Goal: Task Accomplishment & Management: Manage account settings

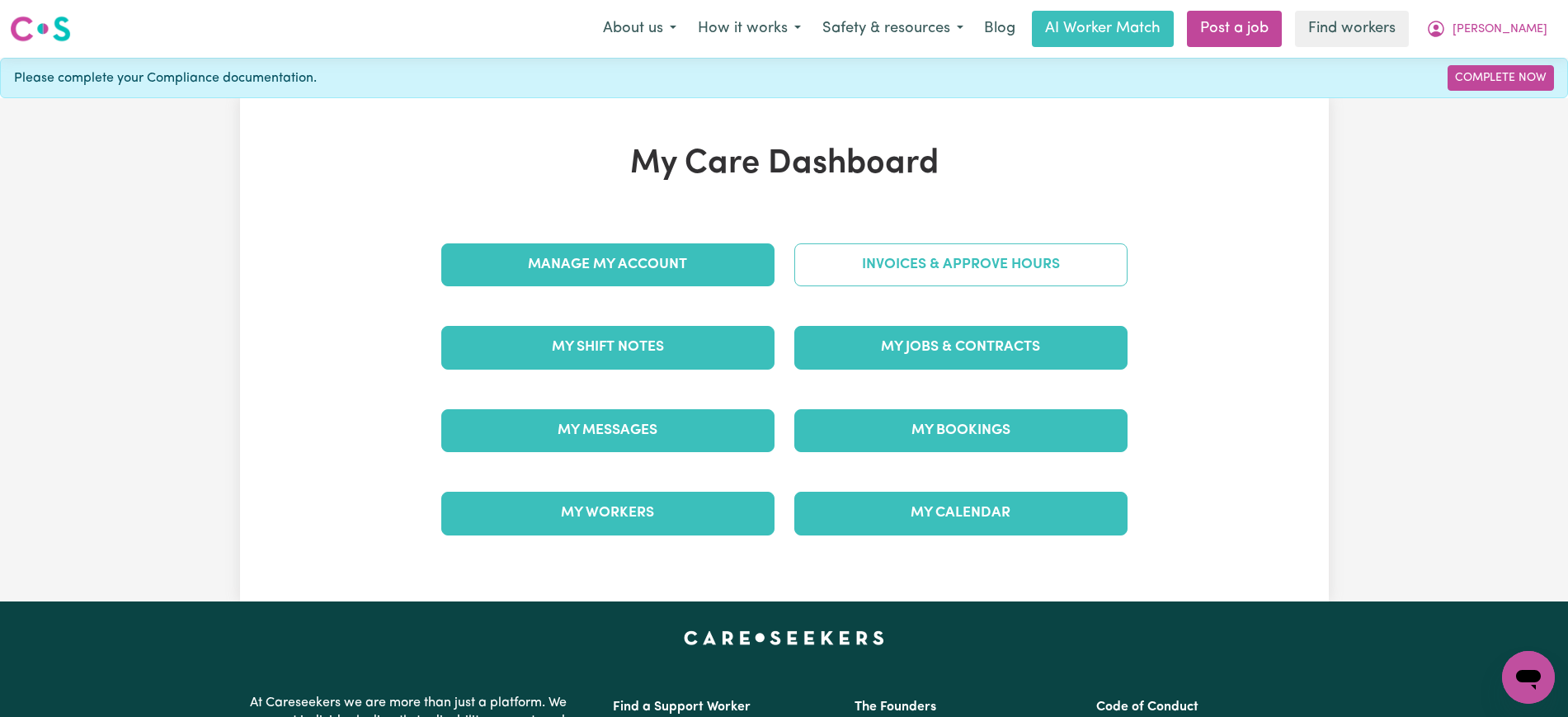
click at [940, 272] on link "Invoices & Approve Hours" at bounding box center [961, 264] width 333 height 43
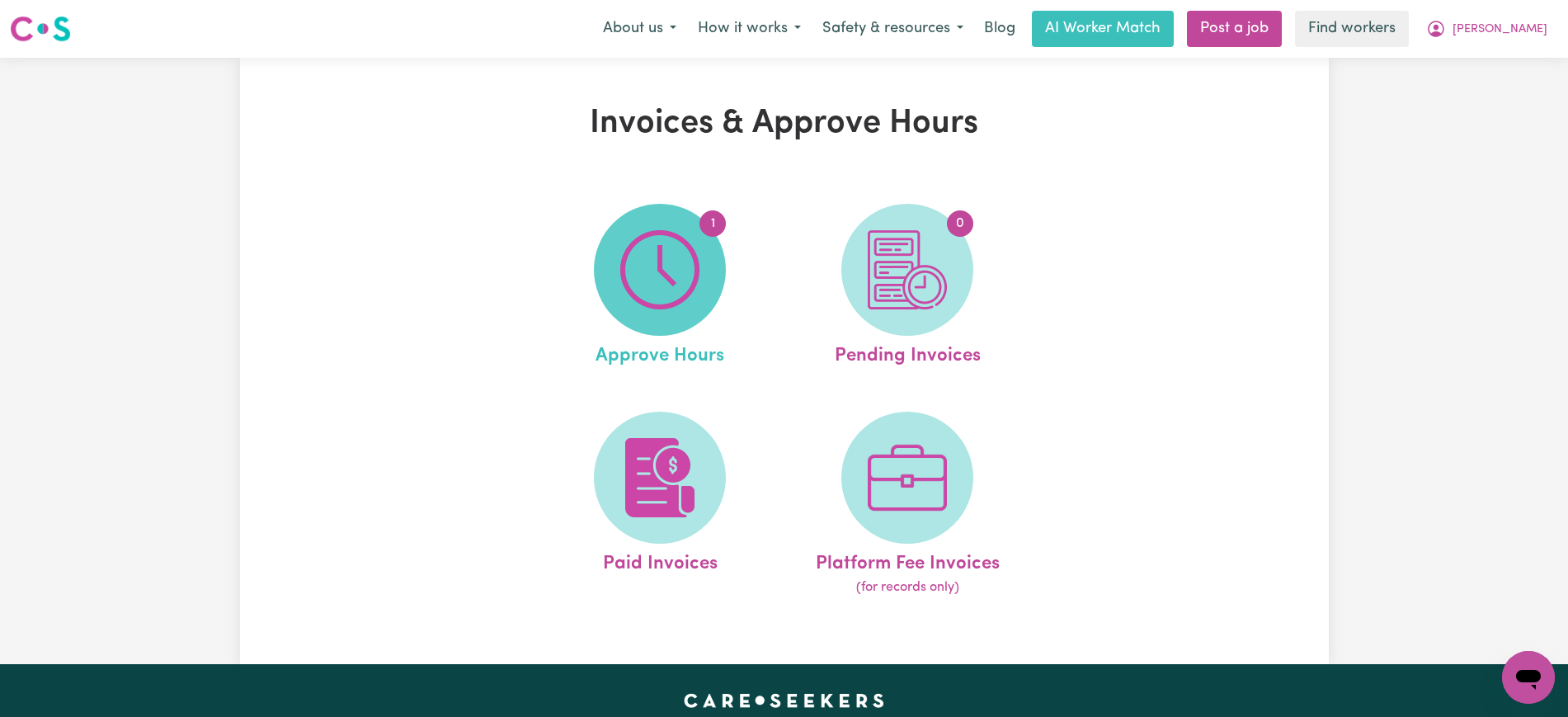
click at [634, 274] on img at bounding box center [660, 269] width 79 height 79
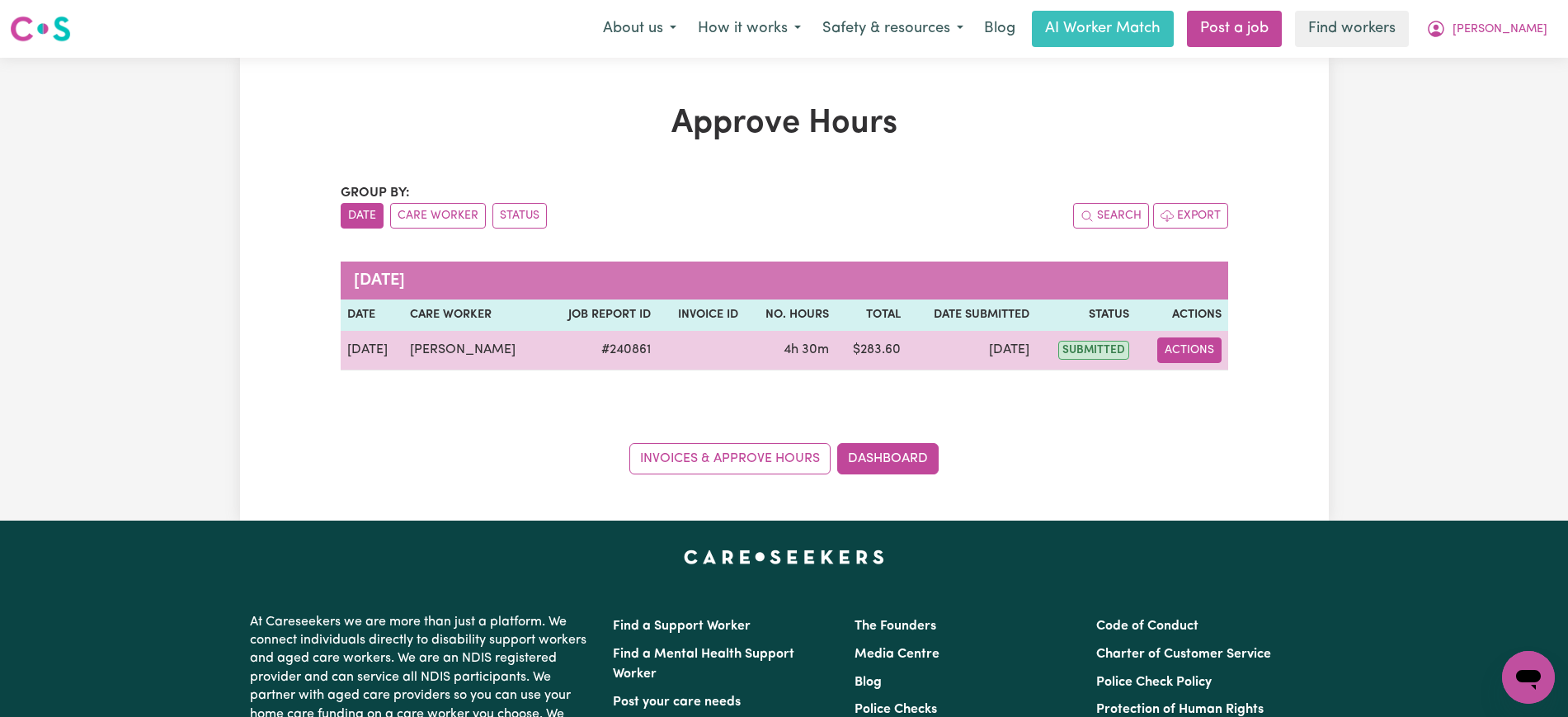
click at [1203, 345] on button "Actions" at bounding box center [1189, 350] width 64 height 25
click at [1209, 393] on link "View Job Report" at bounding box center [1230, 388] width 141 height 33
select select "pm"
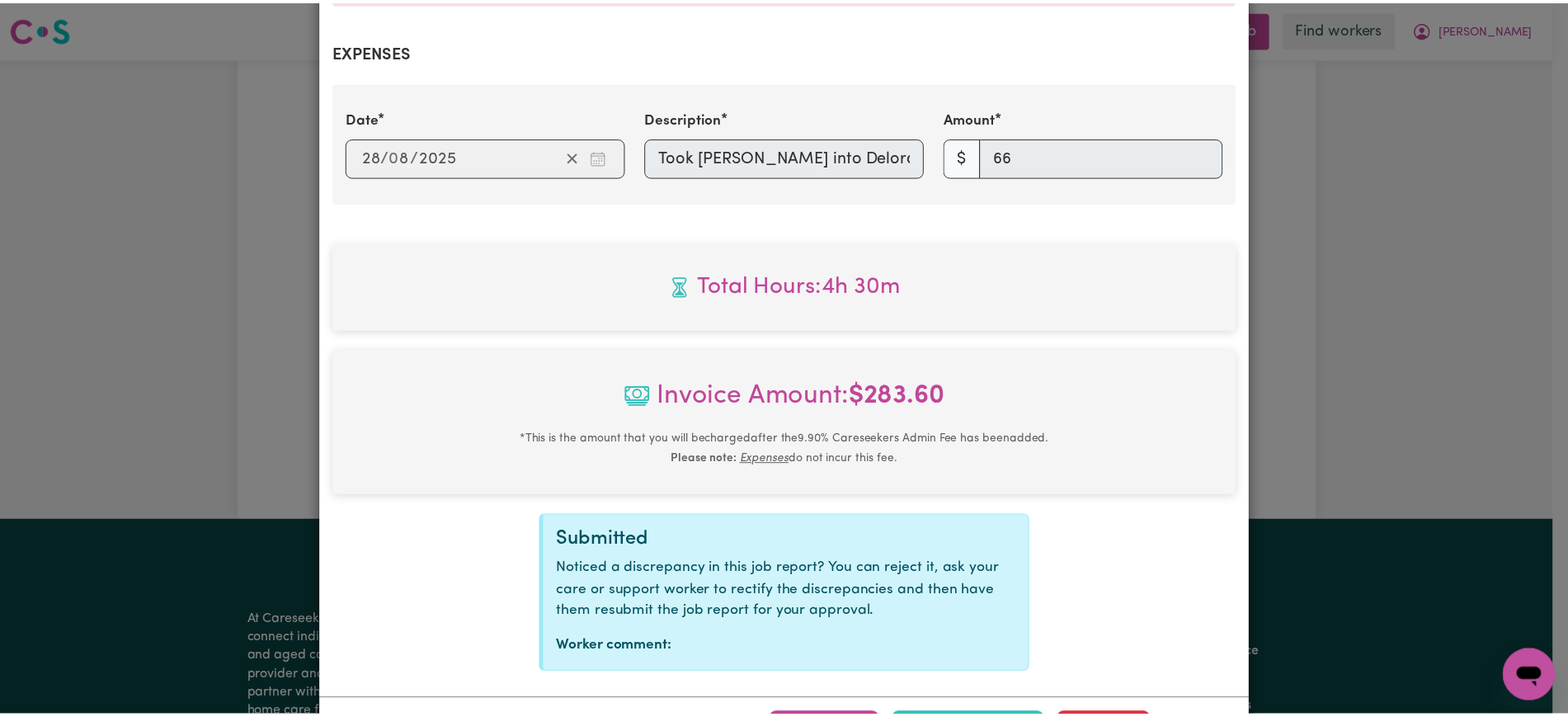
scroll to position [656, 0]
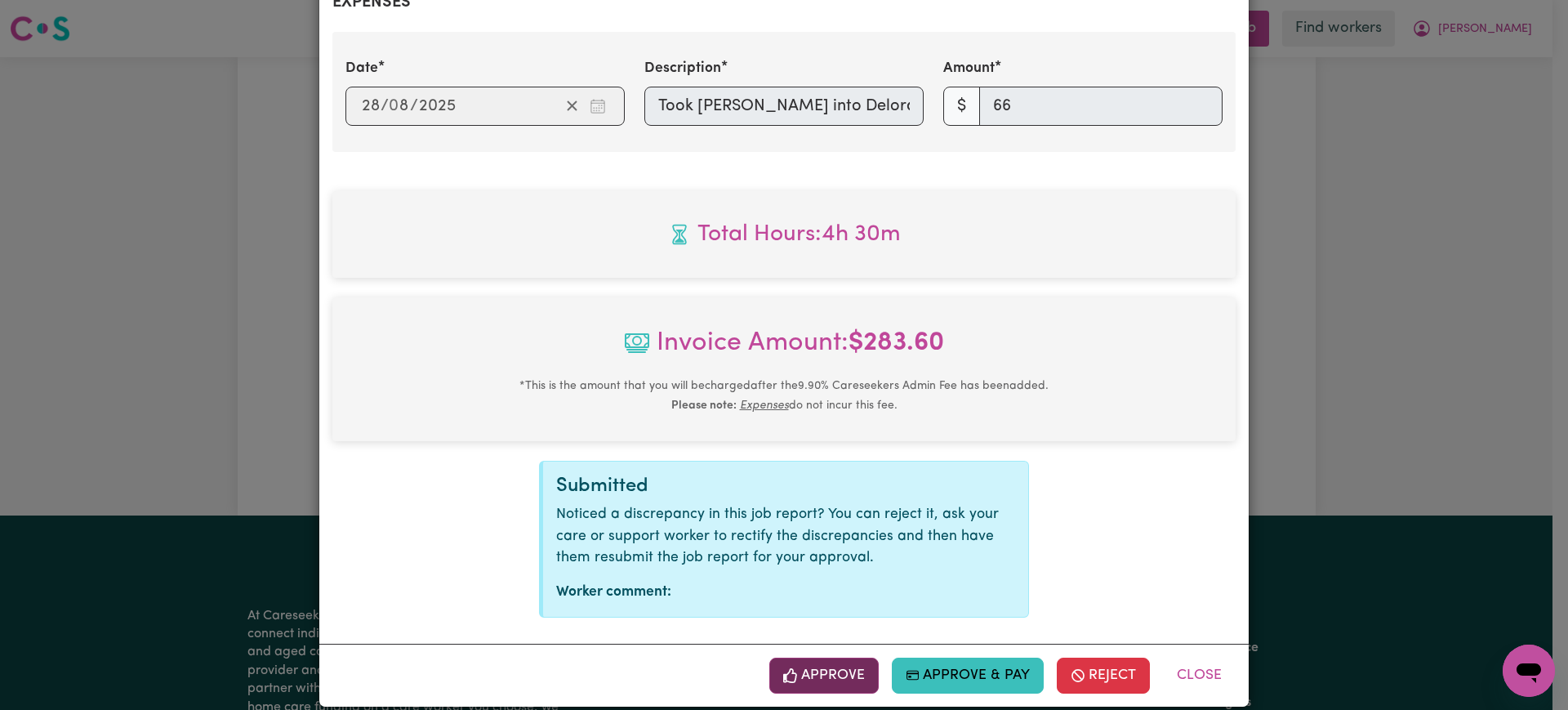
click at [840, 658] on button "Approve" at bounding box center [823, 675] width 109 height 36
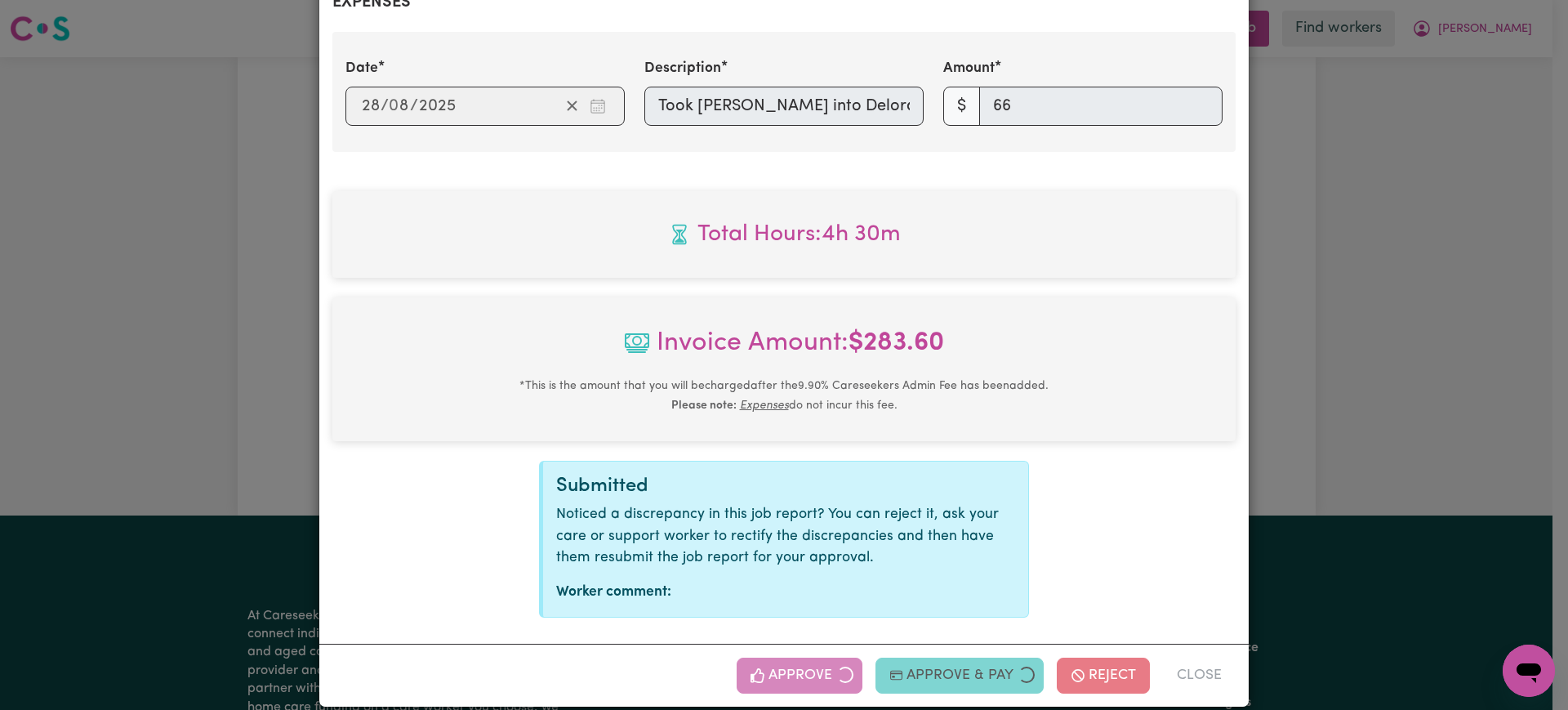
click at [1450, 381] on div "Job Report # 240861 - [PERSON_NAME] Summary Job report # 240861 Client name: [P…" at bounding box center [784, 355] width 1568 height 710
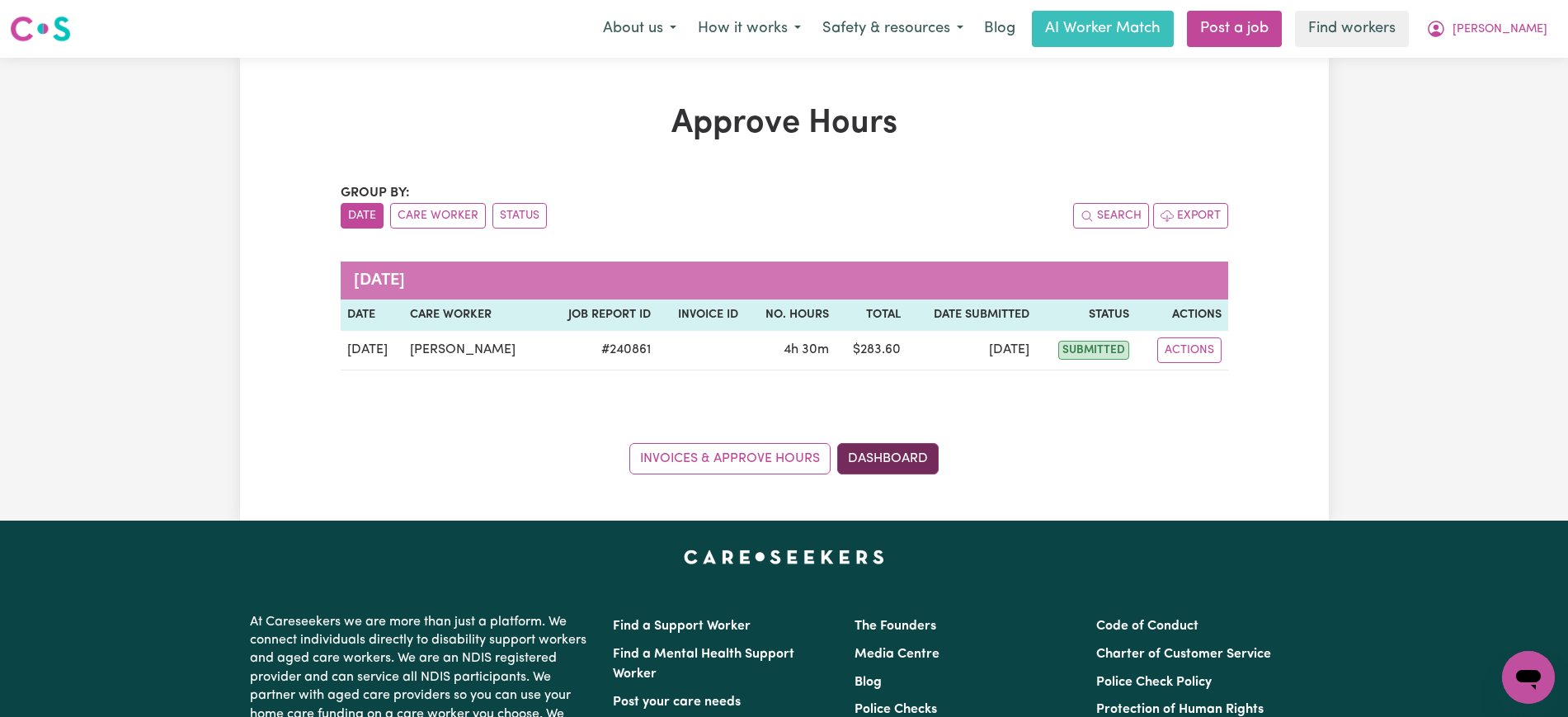
click at [904, 452] on link "Dashboard" at bounding box center [888, 458] width 102 height 31
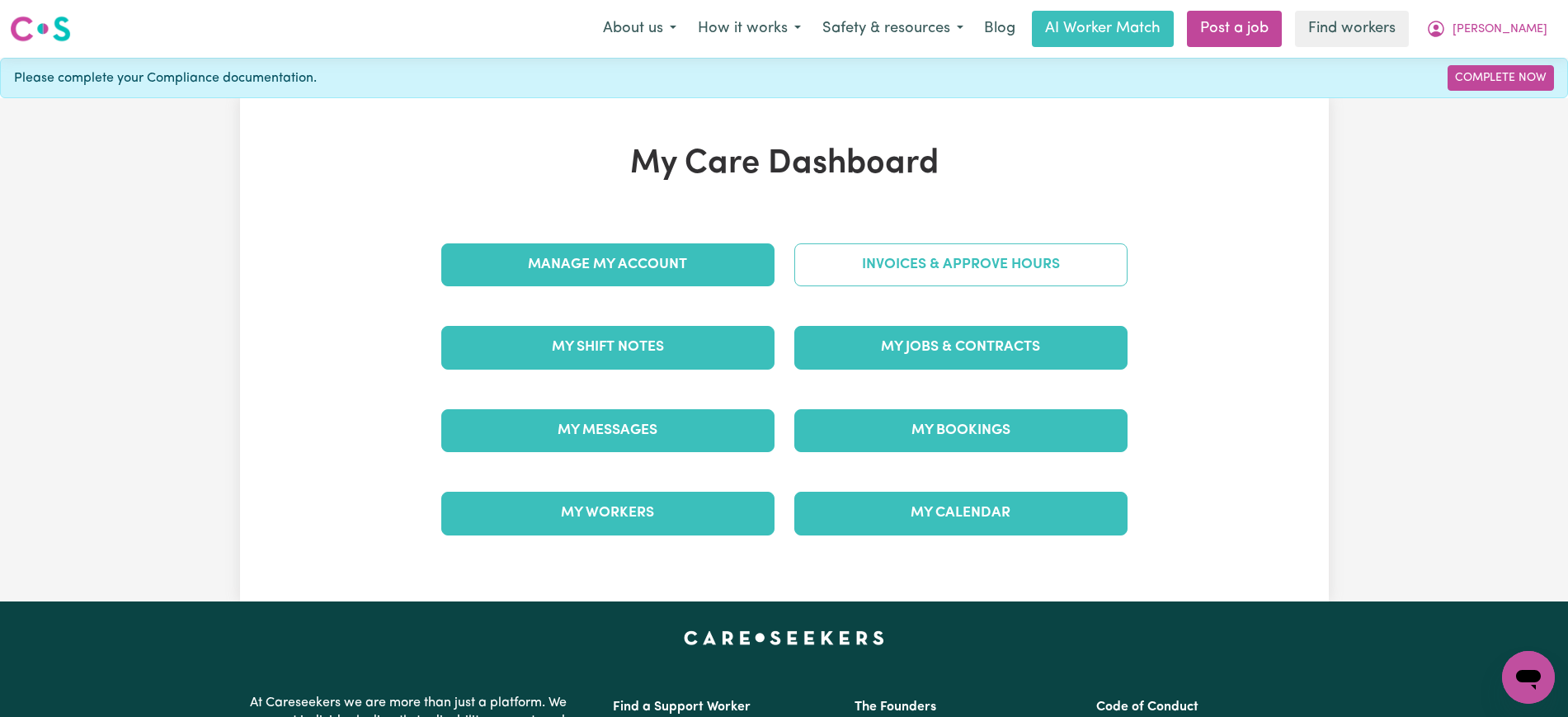
click at [950, 273] on link "Invoices & Approve Hours" at bounding box center [961, 264] width 333 height 43
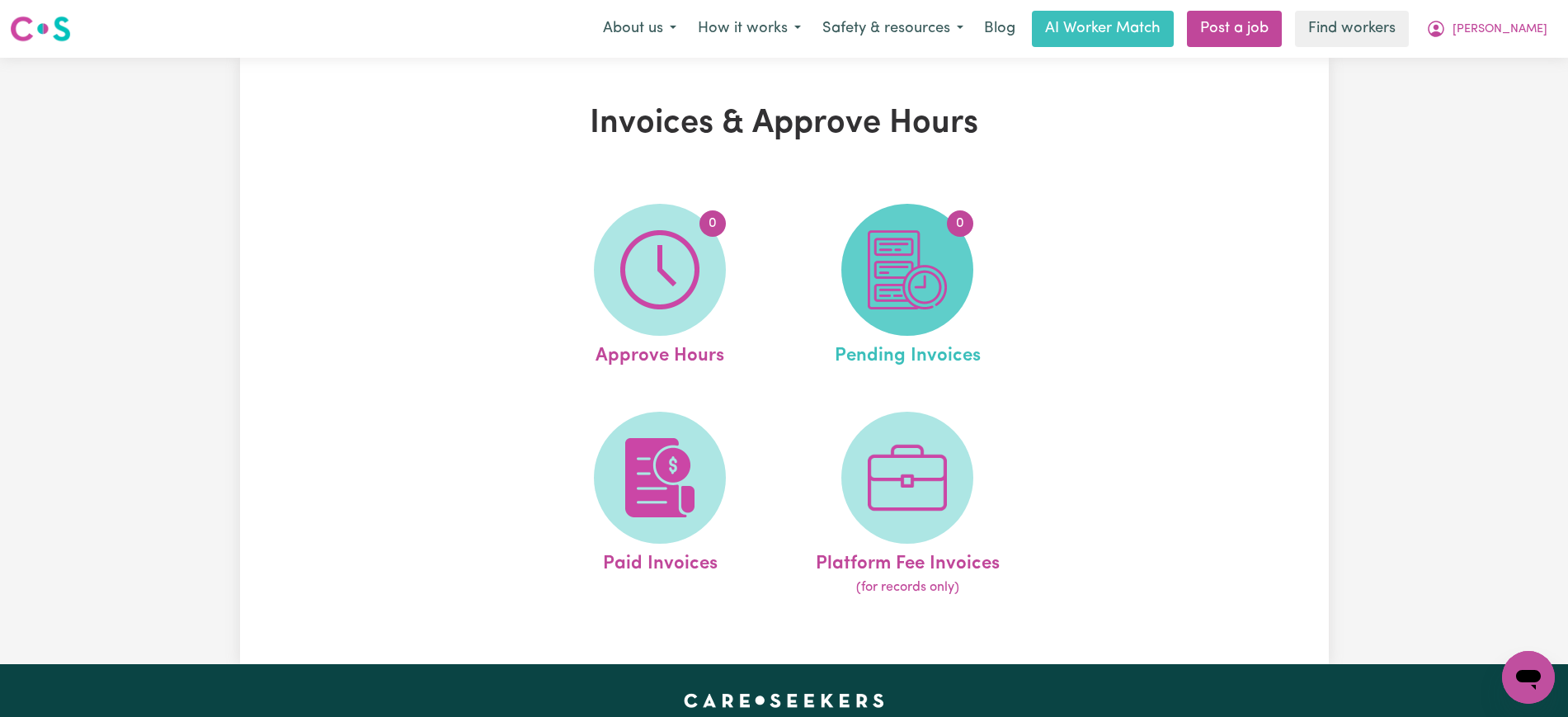
click at [941, 288] on img at bounding box center [907, 269] width 79 height 79
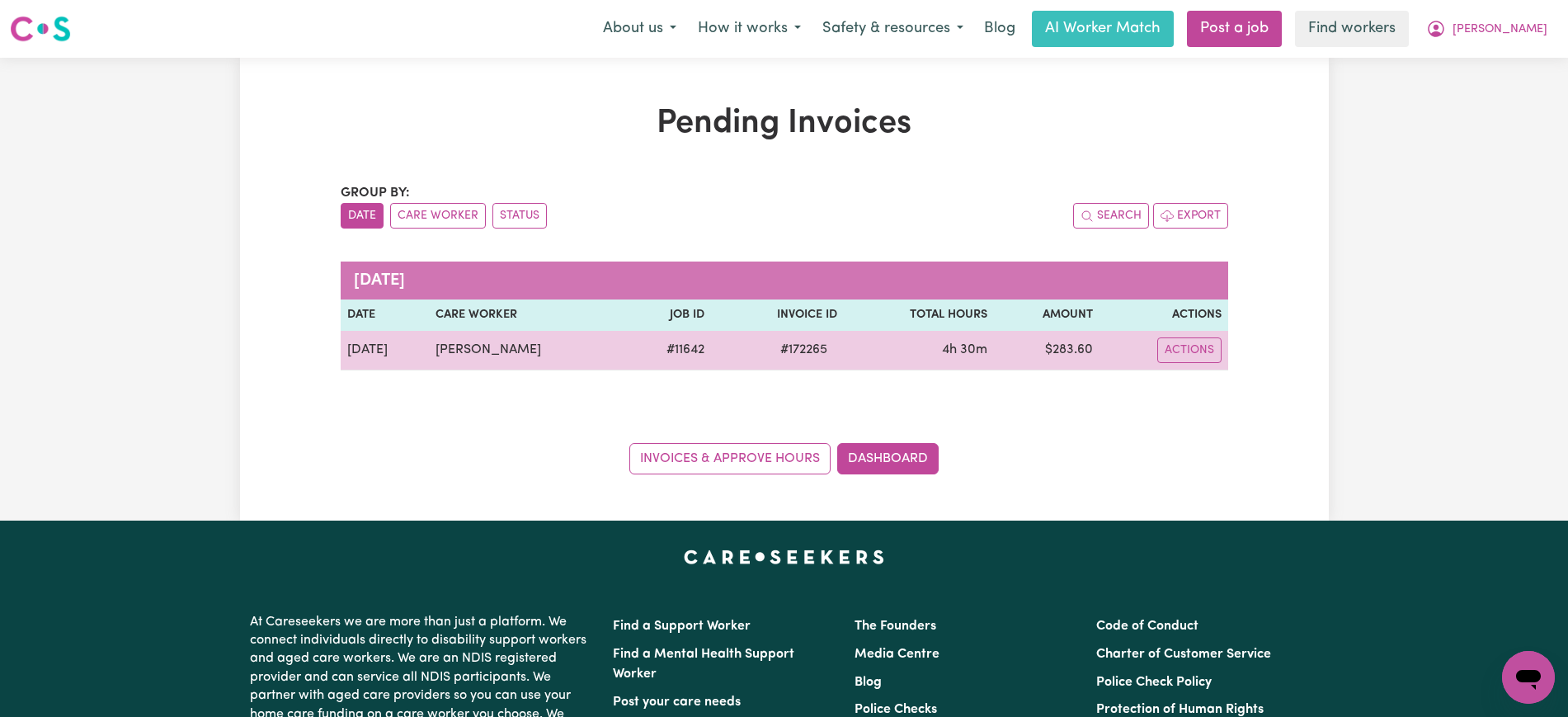
click at [794, 352] on span "# 172265" at bounding box center [804, 350] width 66 height 20
click at [793, 352] on span "# 172265" at bounding box center [804, 350] width 66 height 20
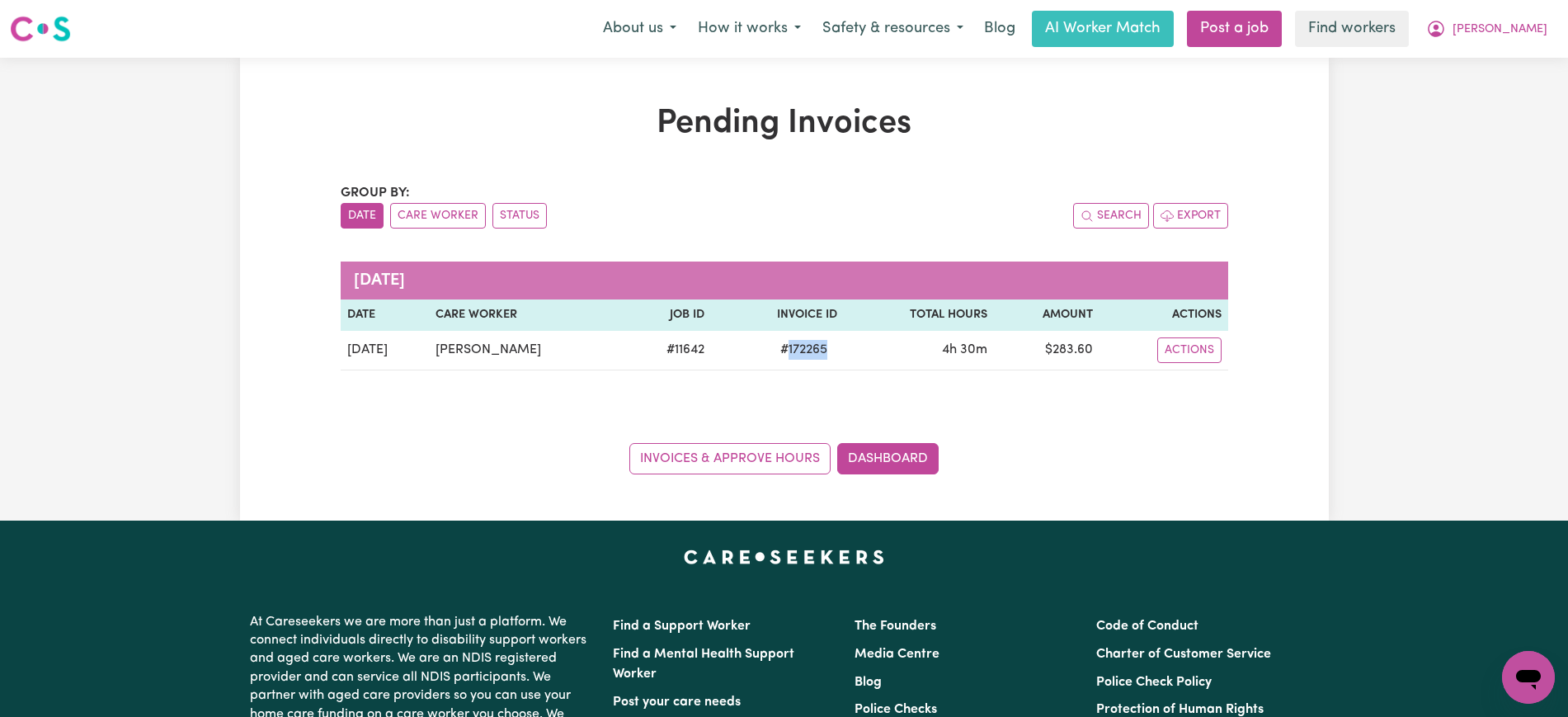
copy span "172265"
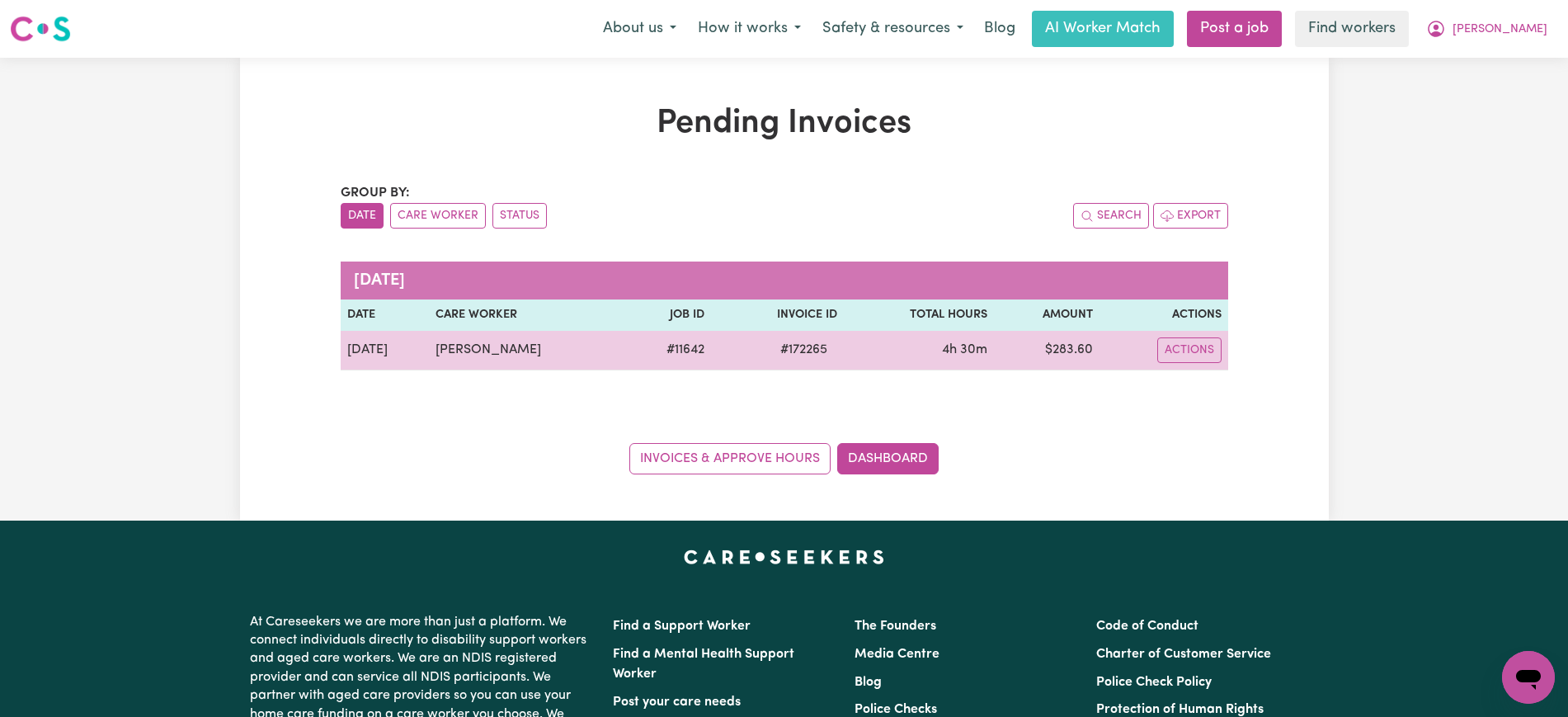
click at [1071, 353] on td "$ 283.60" at bounding box center [1046, 350] width 105 height 40
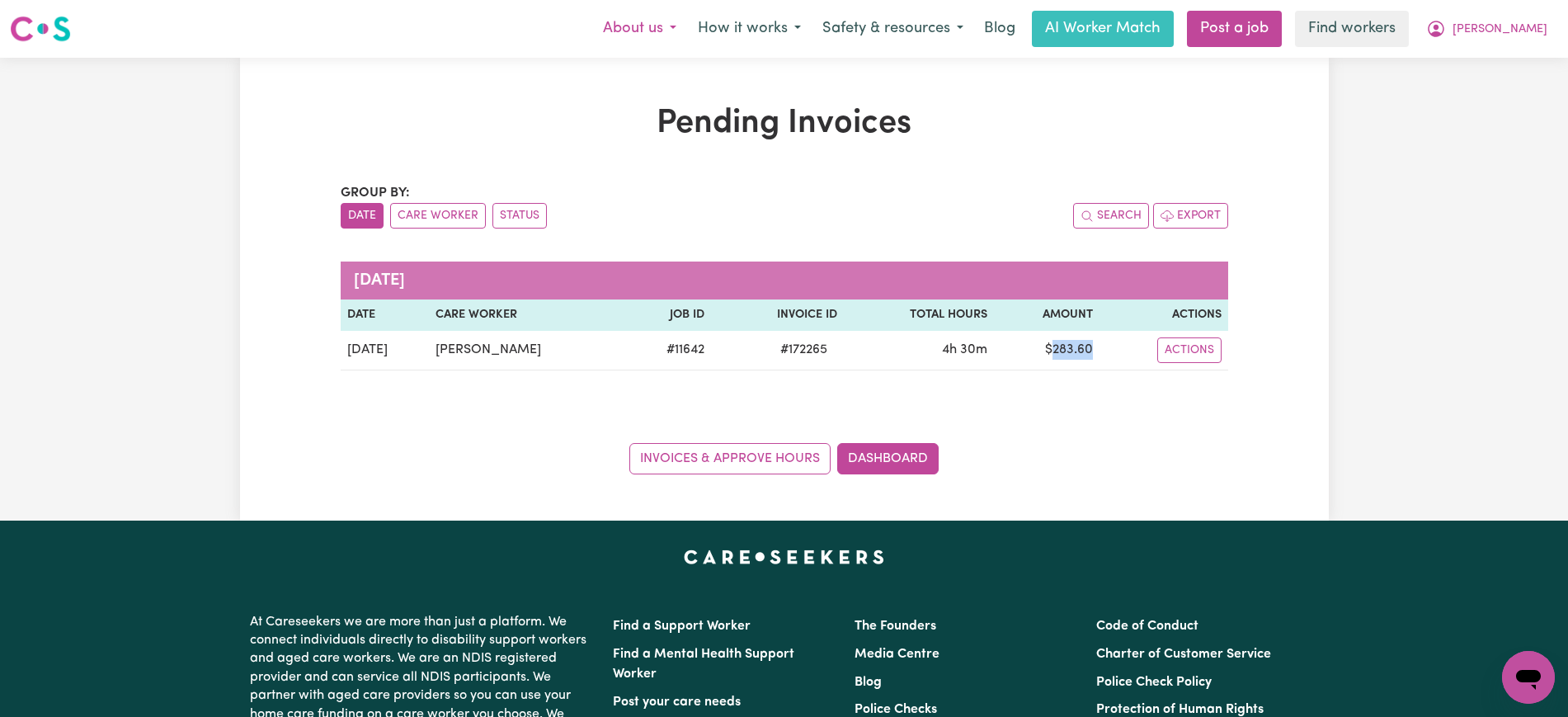
copy td "283.60"
click at [1439, 28] on icon "My Account" at bounding box center [1437, 27] width 5 height 6
click at [1491, 95] on link "Logout" at bounding box center [1492, 94] width 130 height 31
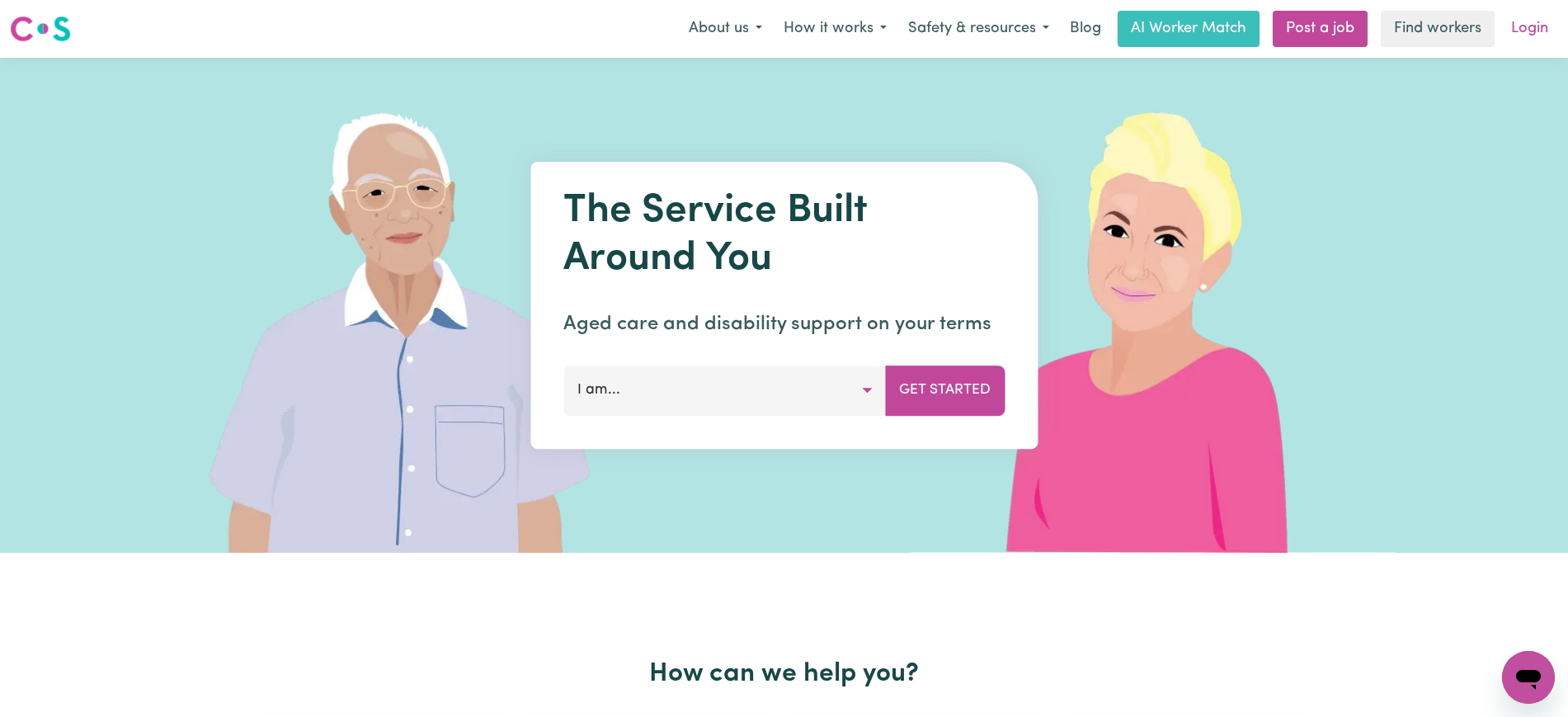
click at [1528, 32] on link "Login" at bounding box center [1530, 29] width 57 height 36
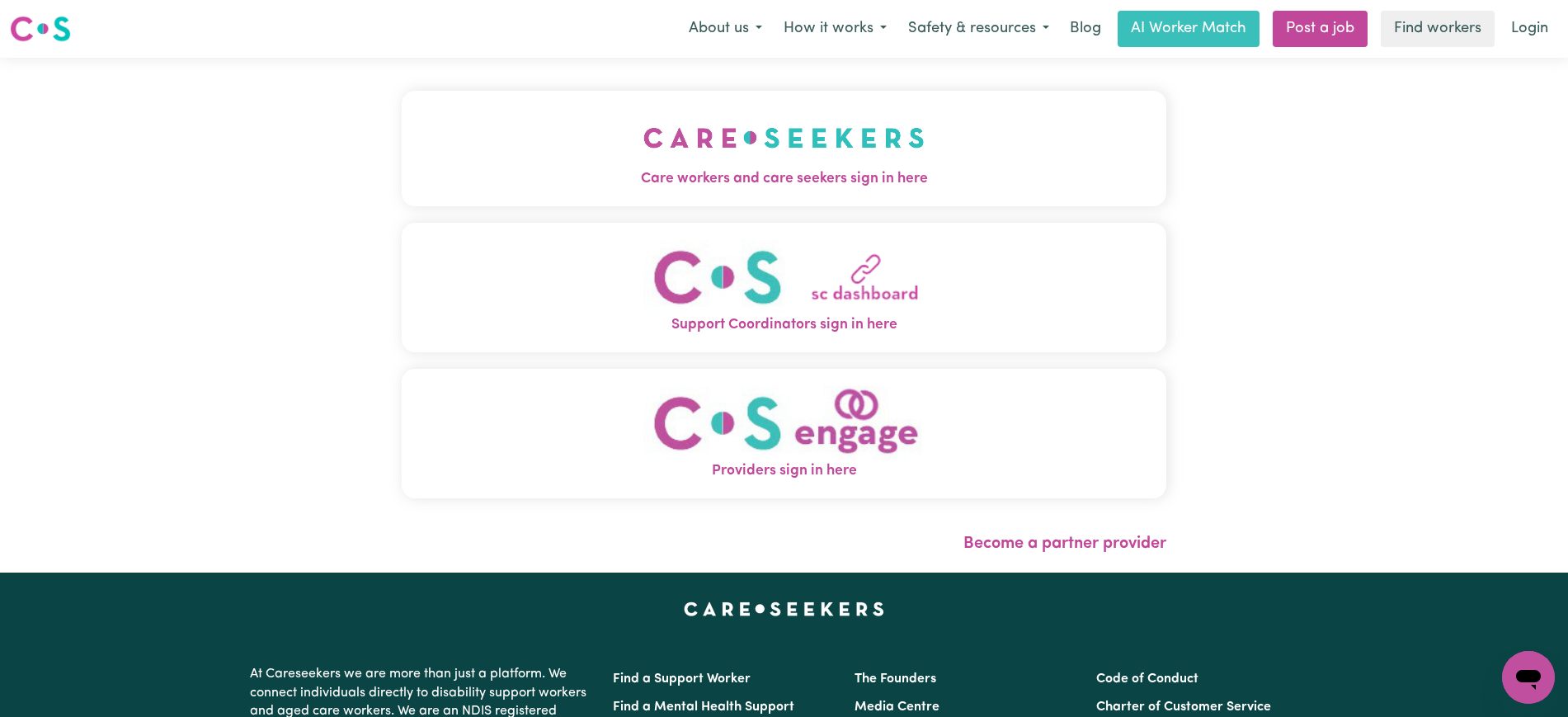
drag, startPoint x: 873, startPoint y: 151, endPoint x: 476, endPoint y: 145, distance: 397.0
click at [873, 150] on img "Care workers and care seekers sign in here" at bounding box center [784, 137] width 281 height 61
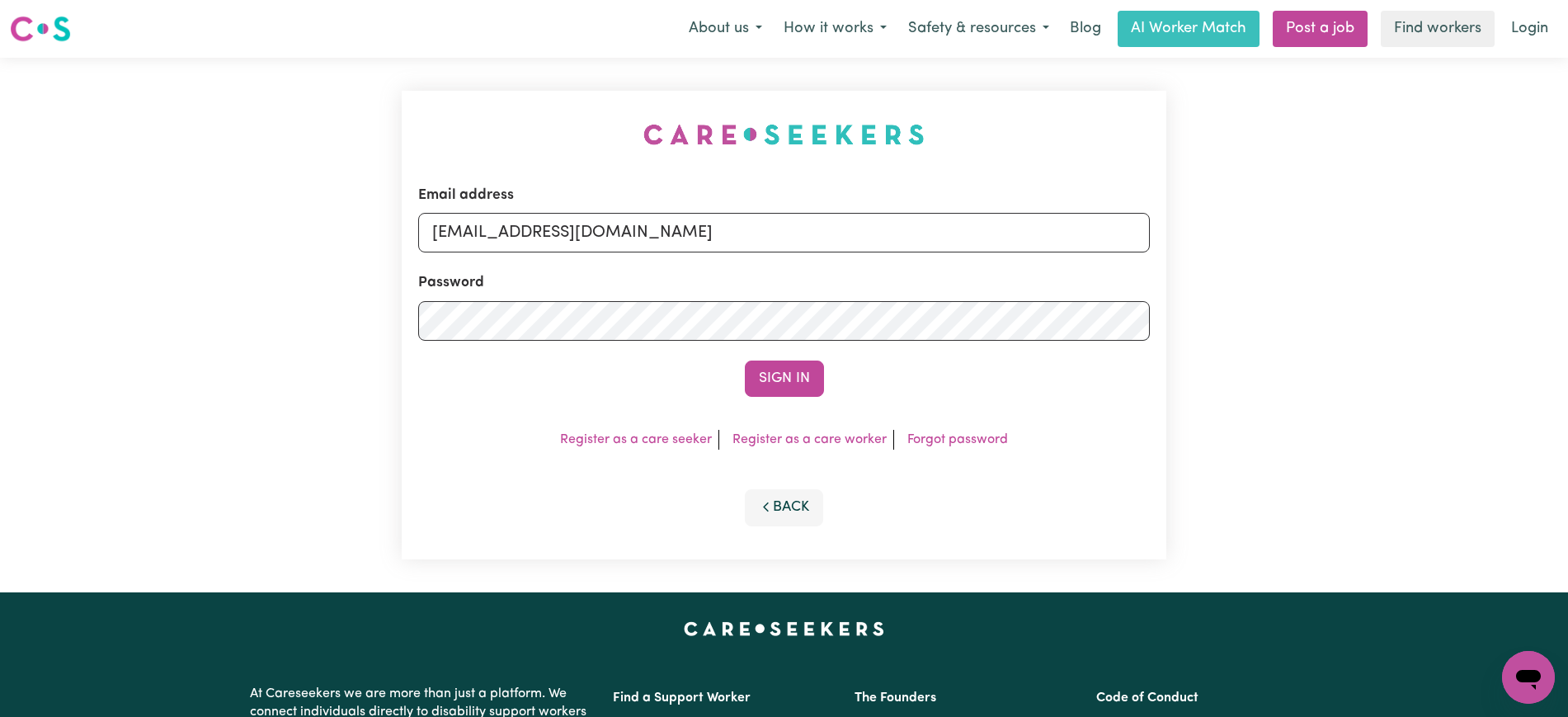
click at [463, 135] on div "Email address [EMAIL_ADDRESS][DOMAIN_NAME] Password Sign In Register as a care …" at bounding box center [784, 325] width 784 height 534
drag, startPoint x: 515, startPoint y: 234, endPoint x: 1457, endPoint y: 235, distance: 942.0
click at [1457, 235] on div "Email address [EMAIL_ADDRESS][DOMAIN_NAME] Password Sign In Register as a care …" at bounding box center [784, 325] width 1568 height 534
type input "[EMAIL_ADDRESS][DOMAIN_NAME]"
click at [745, 360] on button "Sign In" at bounding box center [784, 378] width 79 height 36
